Goal: Register for event/course

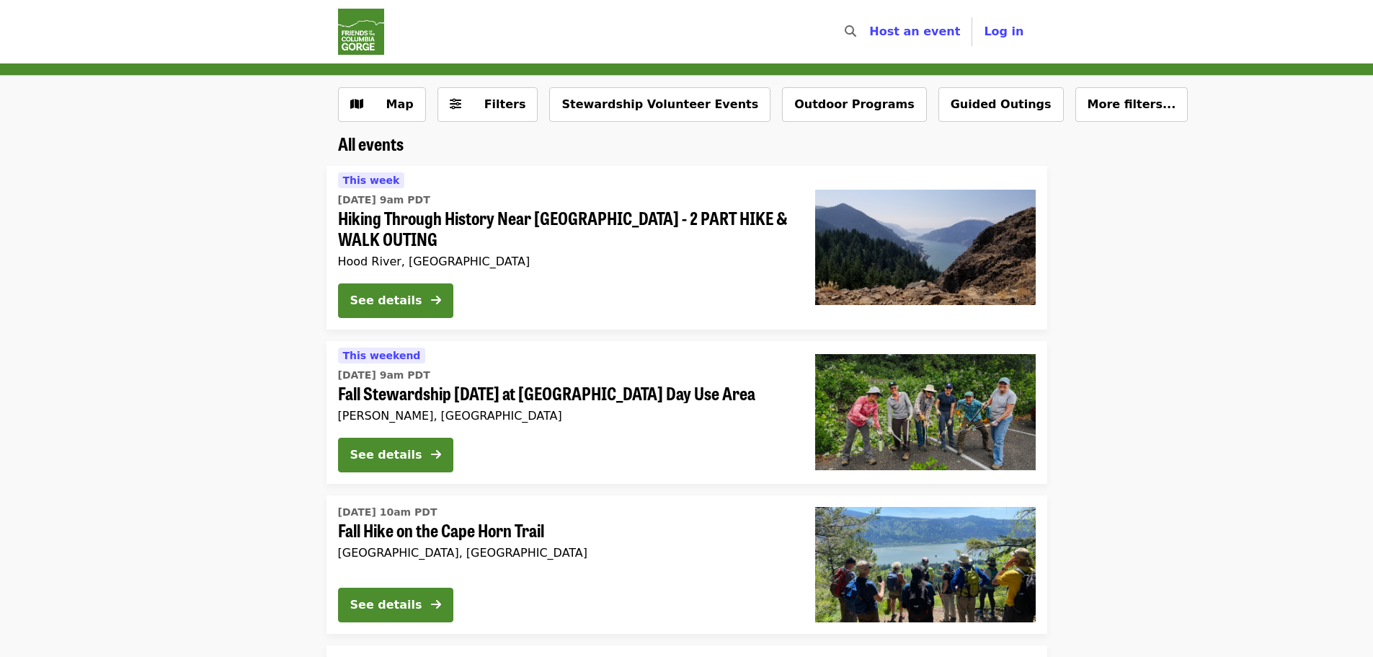
click at [518, 214] on span "Hiking Through History Near [GEOGRAPHIC_DATA] - 2 PART HIKE & WALK OUTING" at bounding box center [565, 229] width 454 height 42
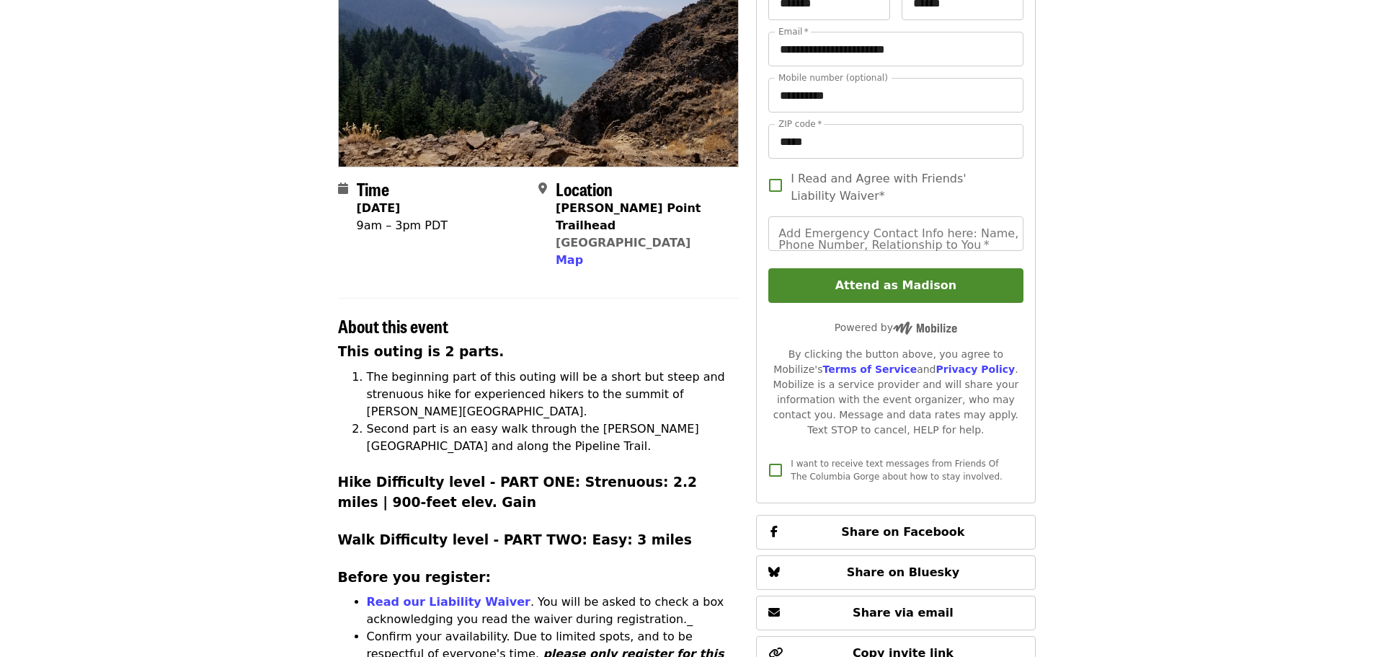
scroll to position [240, 0]
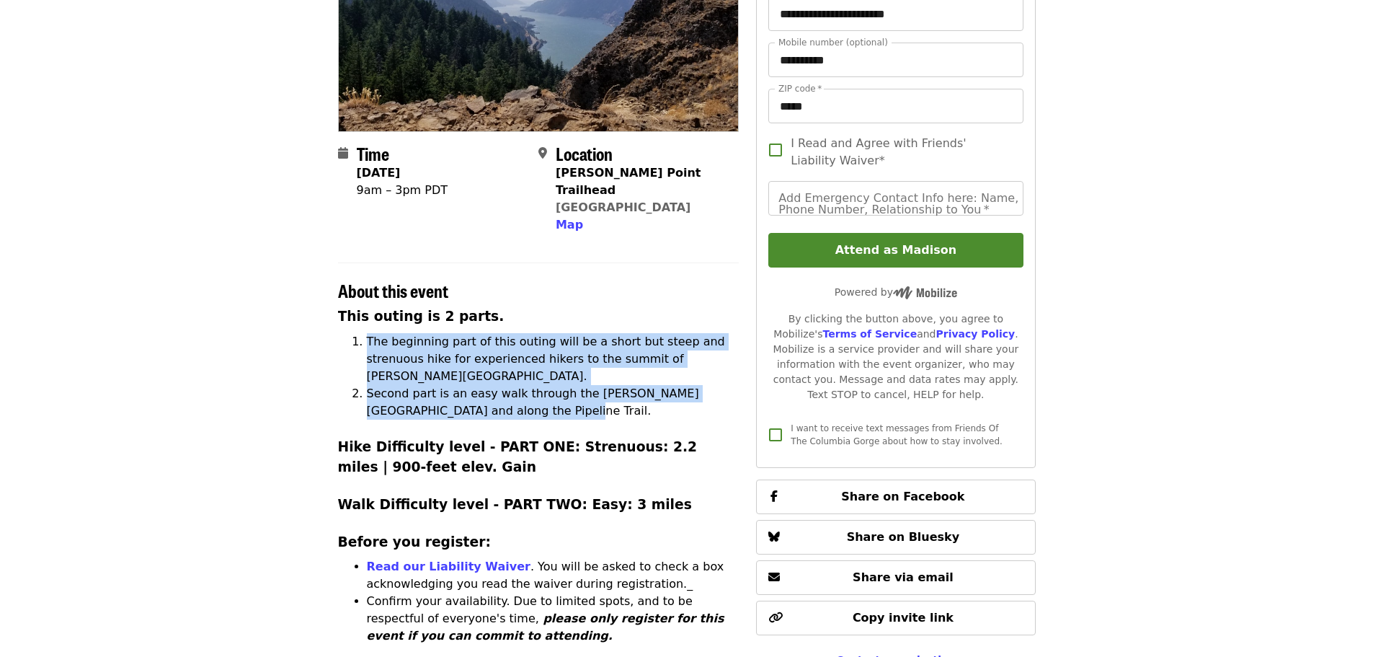
drag, startPoint x: 355, startPoint y: 297, endPoint x: 534, endPoint y: 358, distance: 189.0
click at [534, 358] on ol "The beginning part of this outing will be a short but steep and strenuous hike …" at bounding box center [539, 376] width 402 height 87
click at [534, 385] on li "Second part is an easy walk through the [PERSON_NAME][GEOGRAPHIC_DATA] and alon…" at bounding box center [553, 402] width 373 height 35
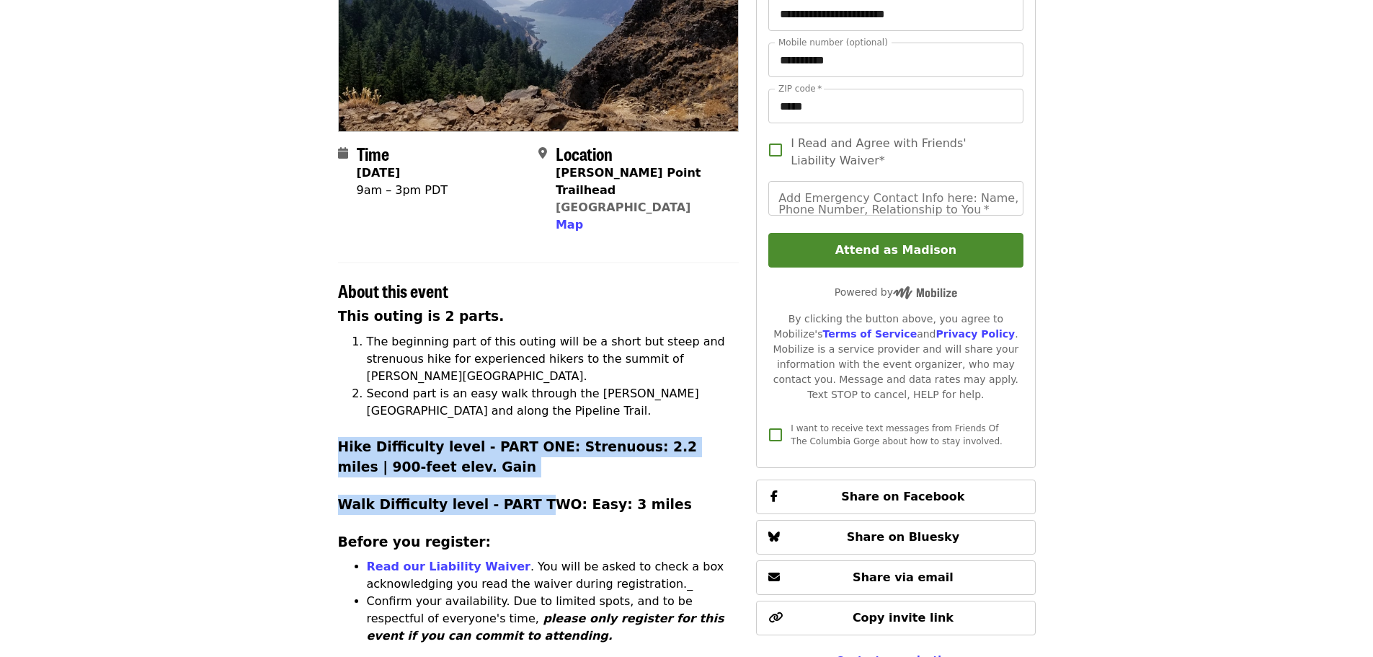
drag, startPoint x: 338, startPoint y: 386, endPoint x: 530, endPoint y: 420, distance: 194.9
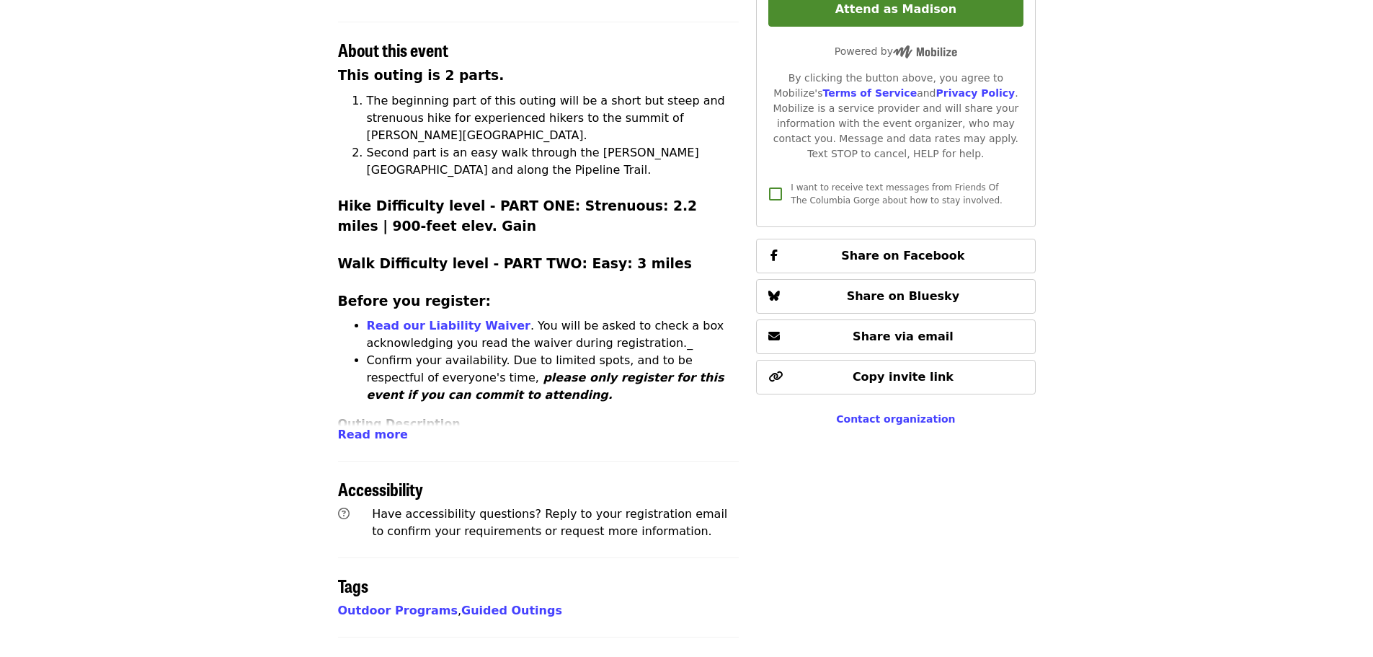
scroll to position [0, 0]
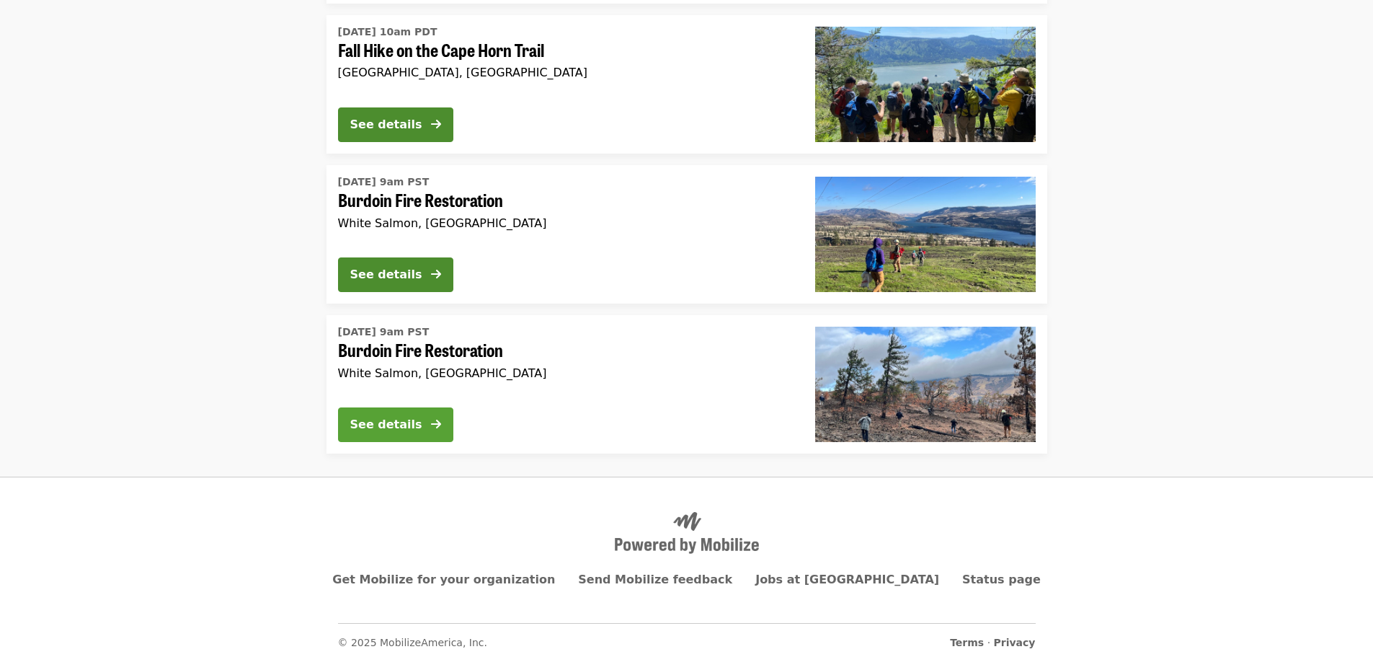
scroll to position [481, 0]
